Goal: Task Accomplishment & Management: Use online tool/utility

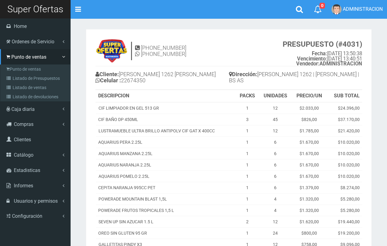
scroll to position [45, 0]
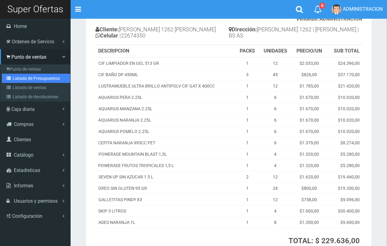
click at [13, 79] on link "Listado de Presupuestos" at bounding box center [36, 78] width 68 height 9
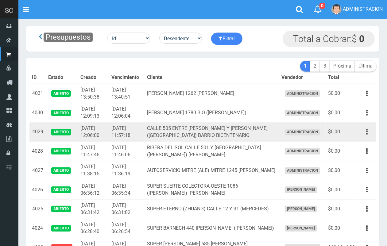
click at [369, 128] on button "button" at bounding box center [367, 131] width 14 height 11
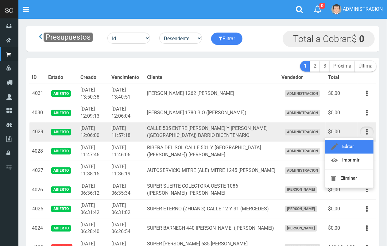
click at [359, 143] on link "Editar" at bounding box center [349, 146] width 48 height 13
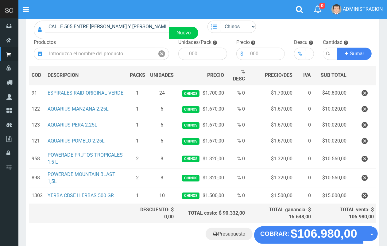
scroll to position [47, 0]
